Goal: Navigation & Orientation: Find specific page/section

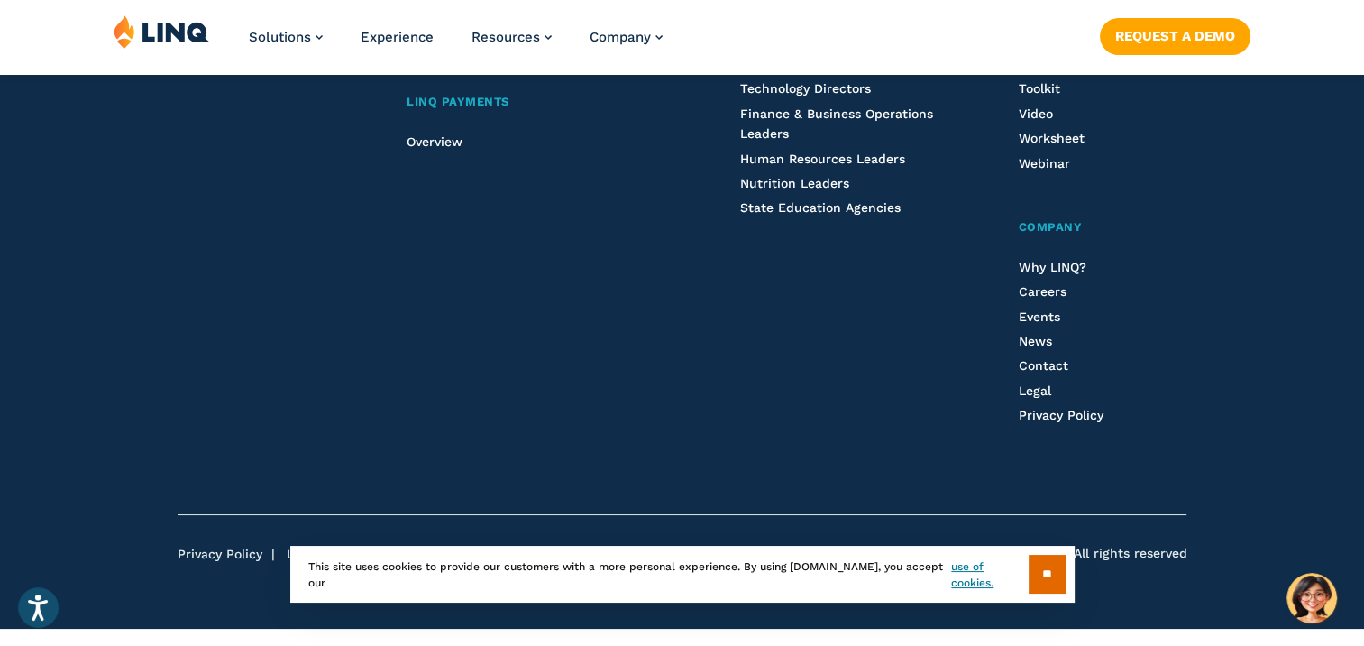
scroll to position [4911, 0]
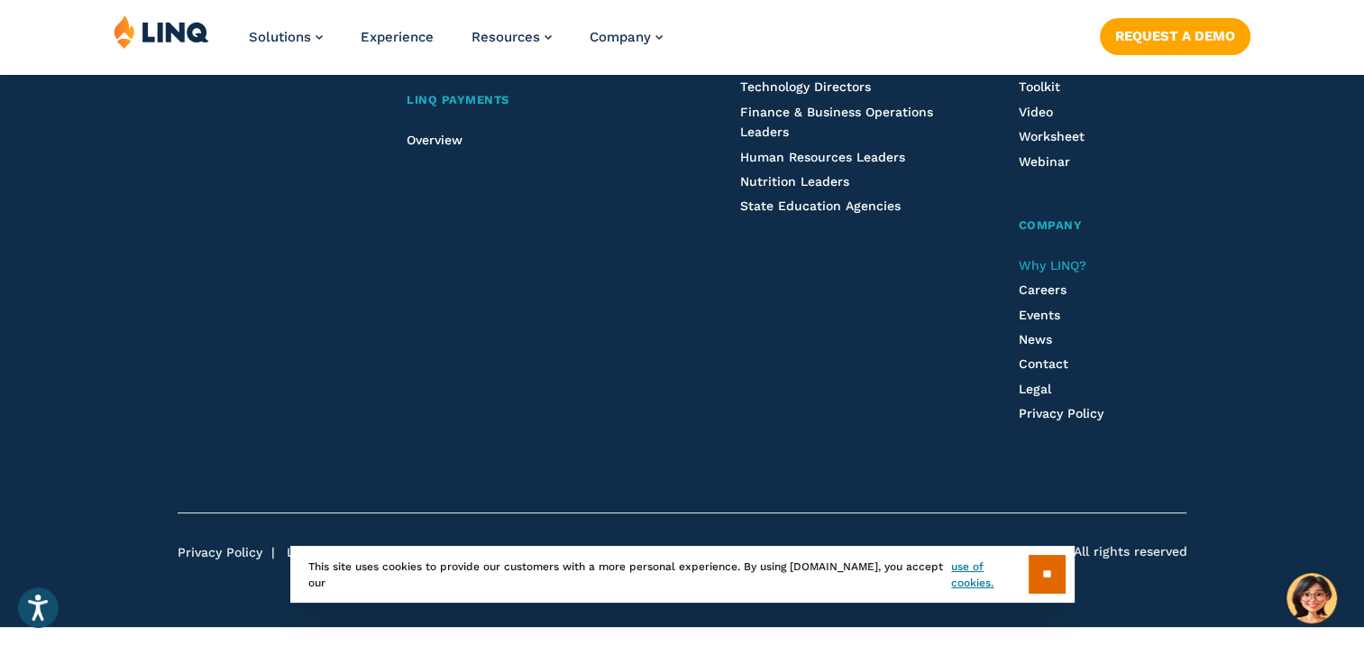
click at [1052, 264] on span "Why LINQ?" at bounding box center [1053, 265] width 68 height 14
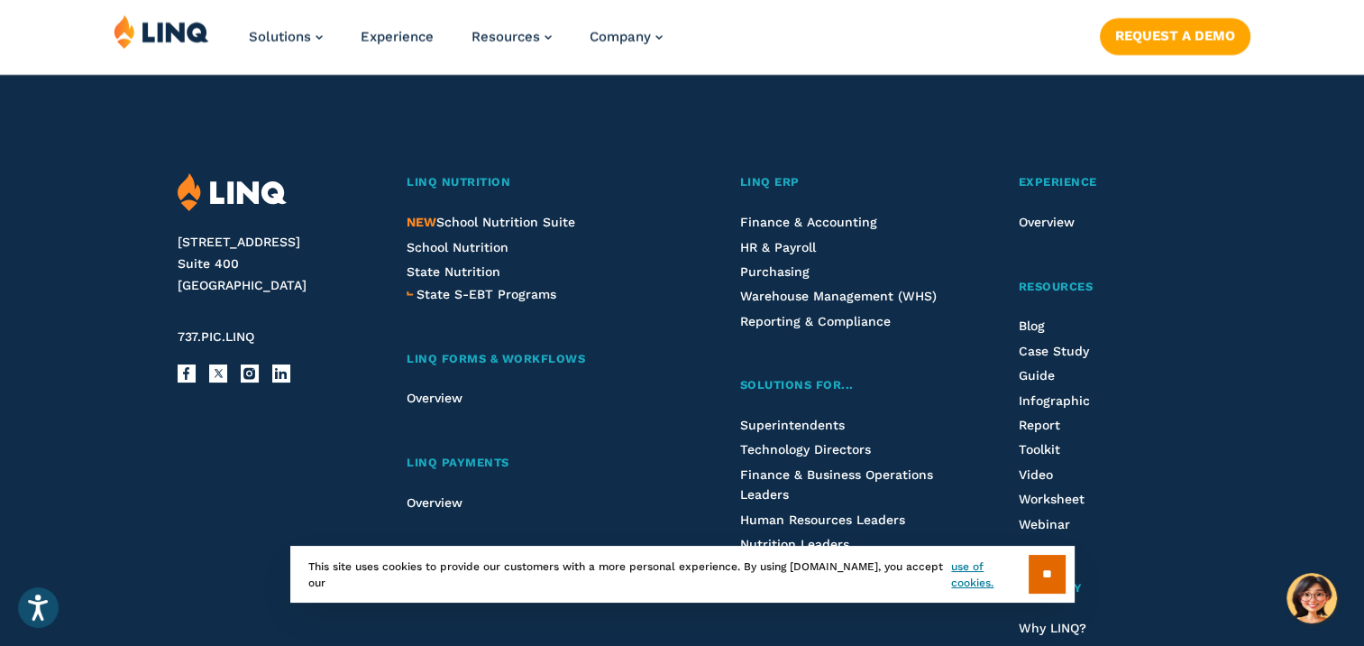
scroll to position [3246, 0]
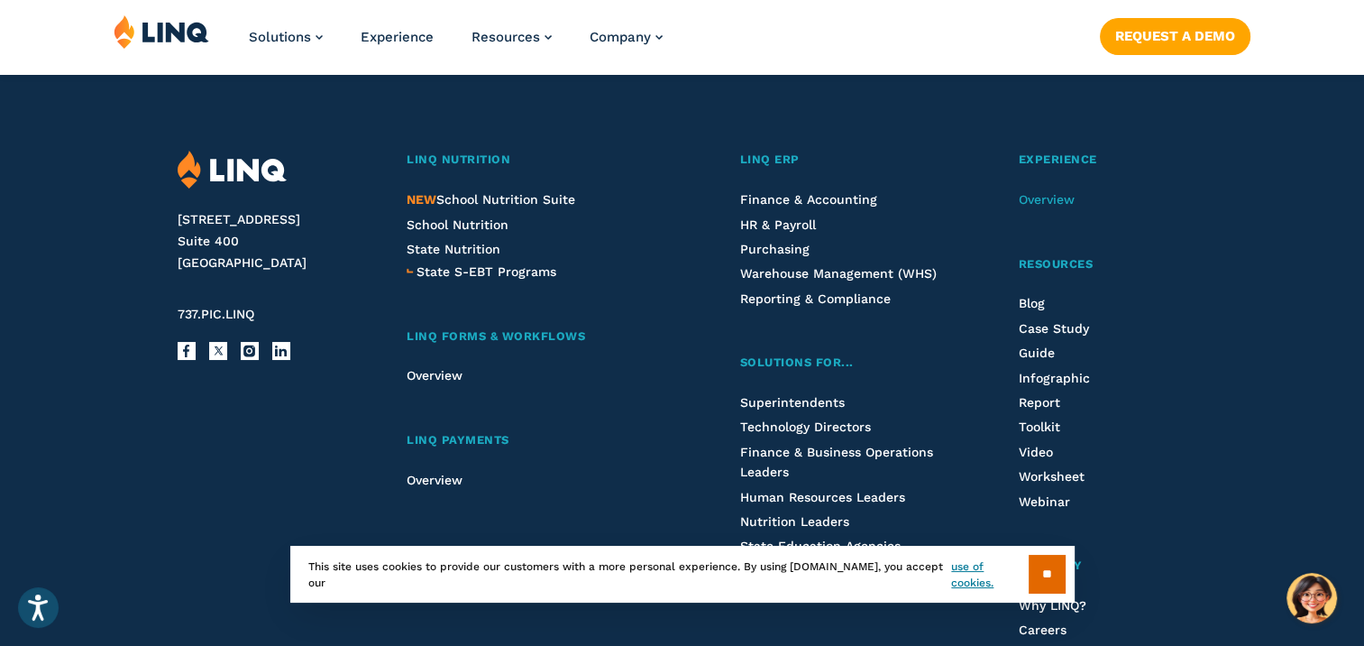
click at [1042, 195] on span "Overview" at bounding box center [1047, 199] width 56 height 14
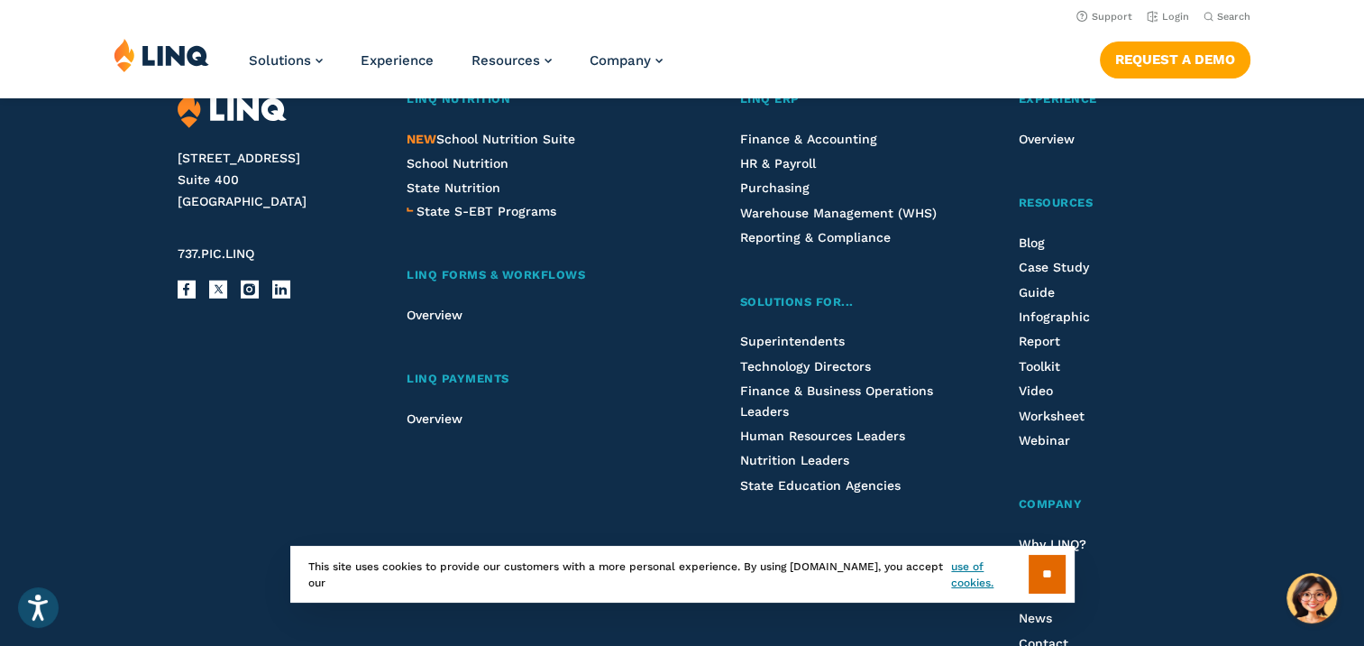
scroll to position [5050, 0]
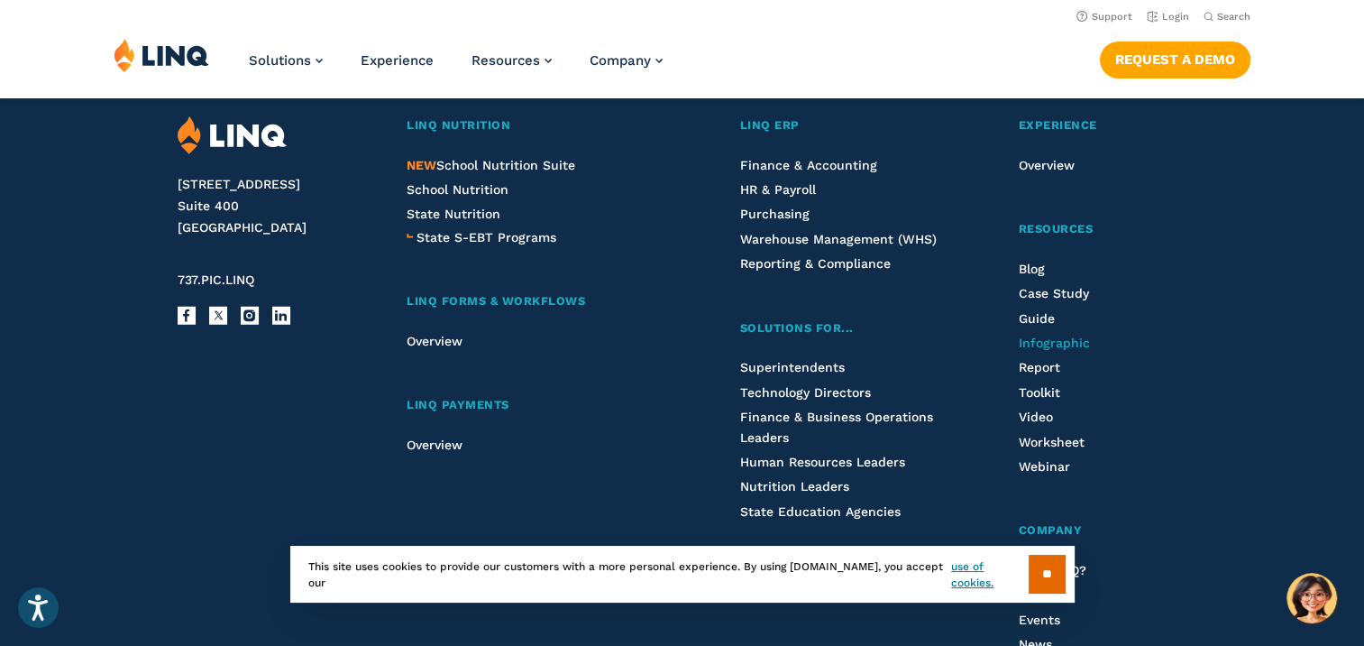
click at [1066, 343] on span "Infographic" at bounding box center [1054, 342] width 71 height 14
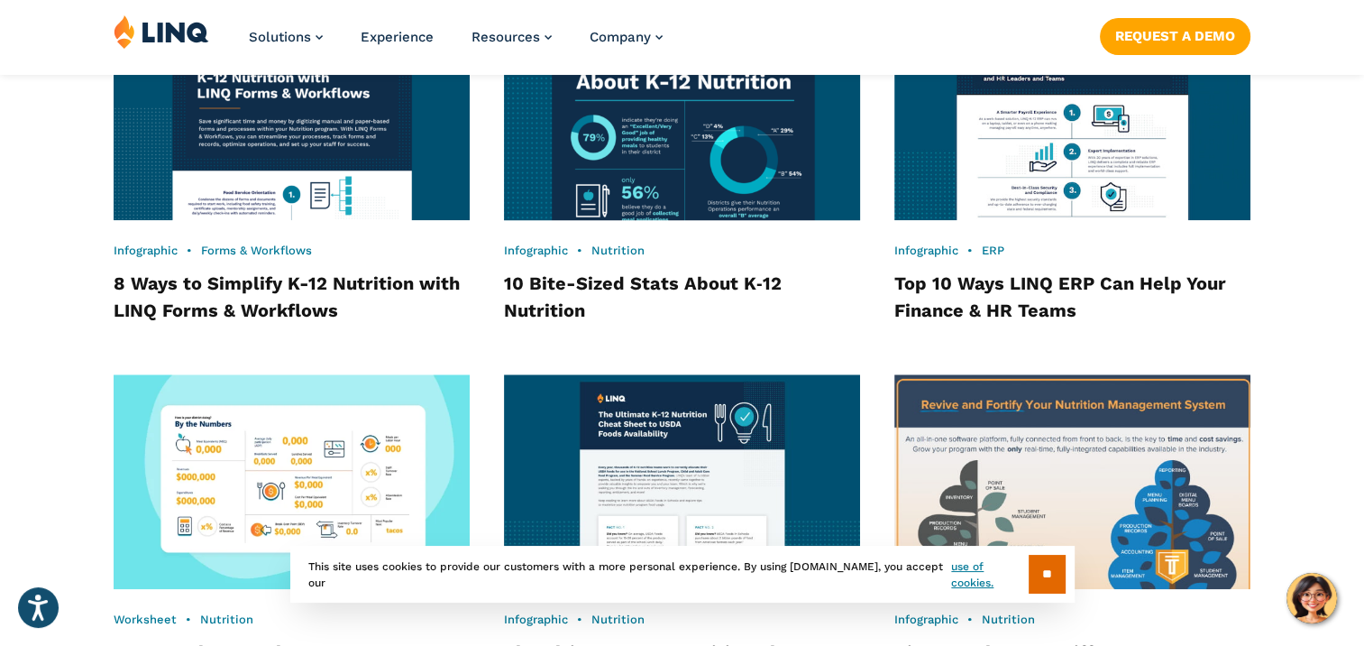
scroll to position [1668, 0]
